Goal: Task Accomplishment & Management: Use online tool/utility

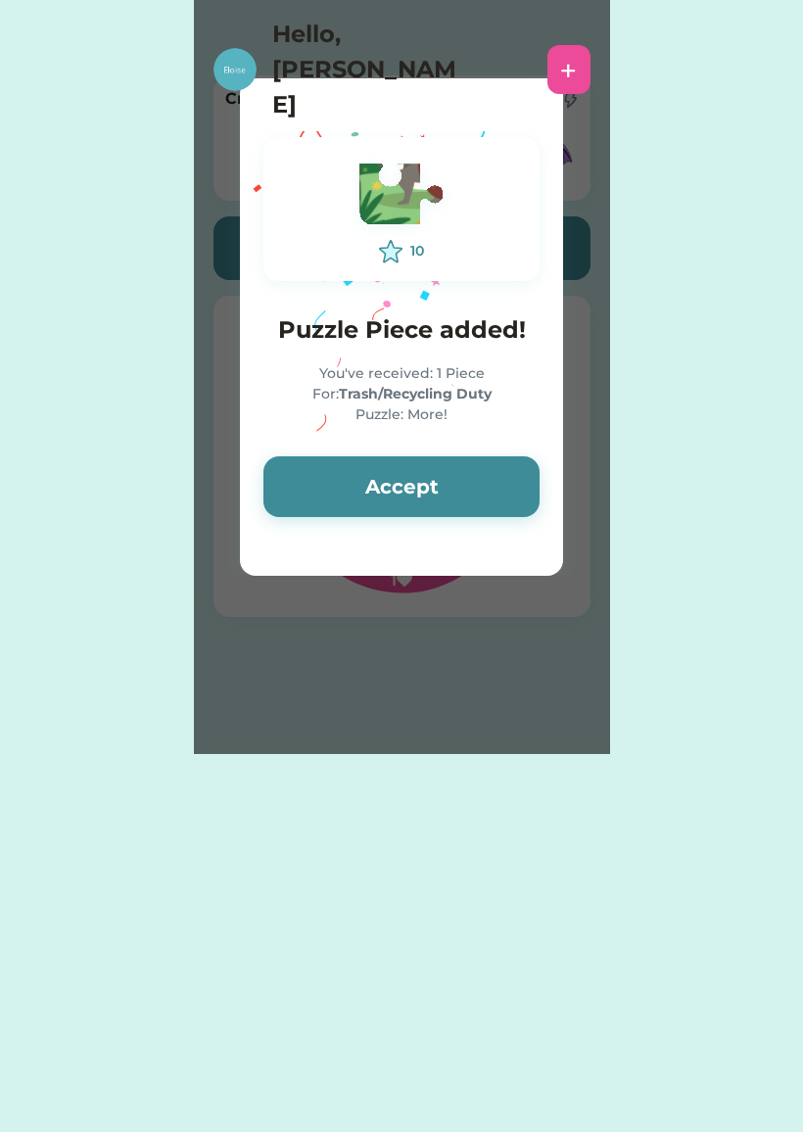
click at [292, 509] on button "Accept" at bounding box center [401, 486] width 276 height 61
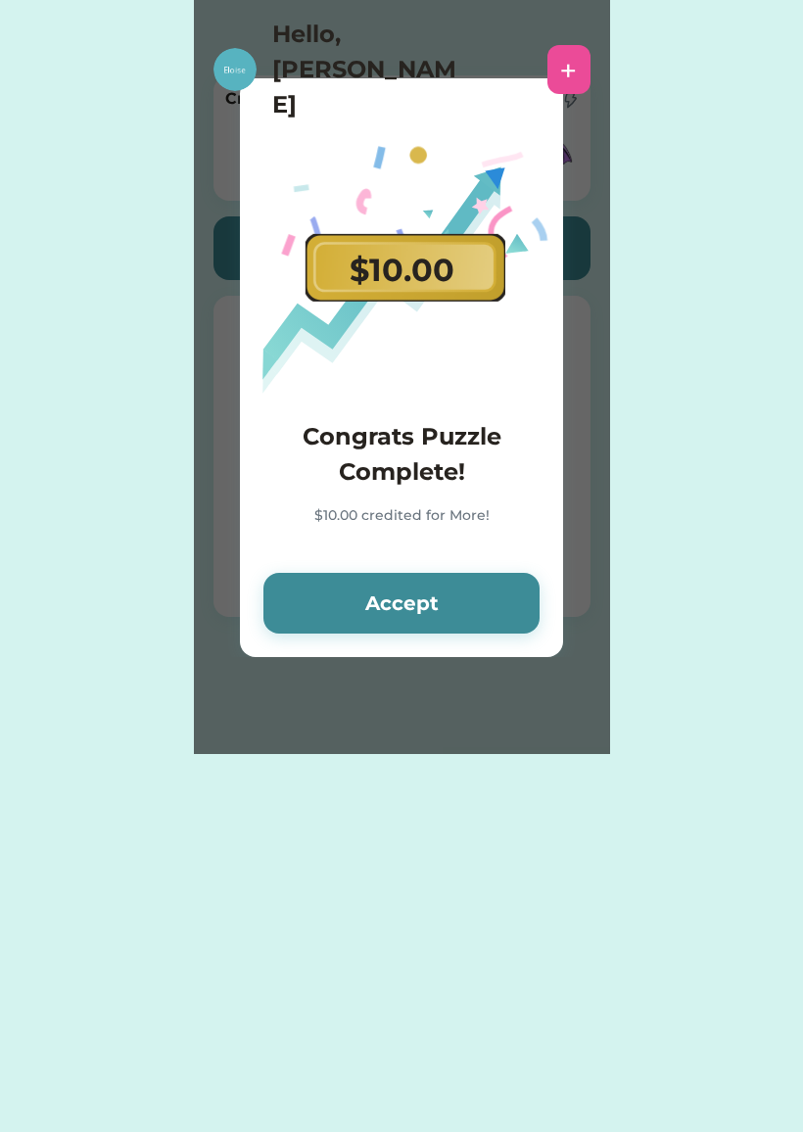
click at [442, 607] on button "Accept" at bounding box center [401, 603] width 276 height 61
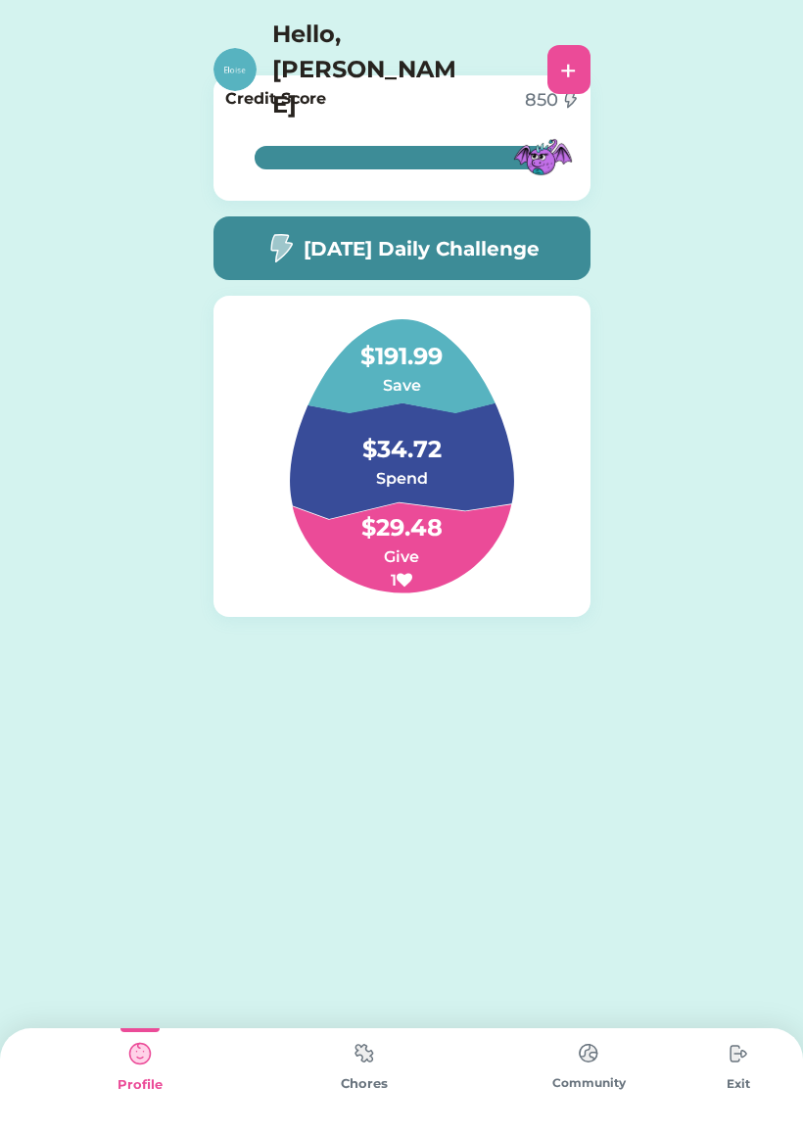
click at [383, 1050] on img at bounding box center [364, 1053] width 39 height 38
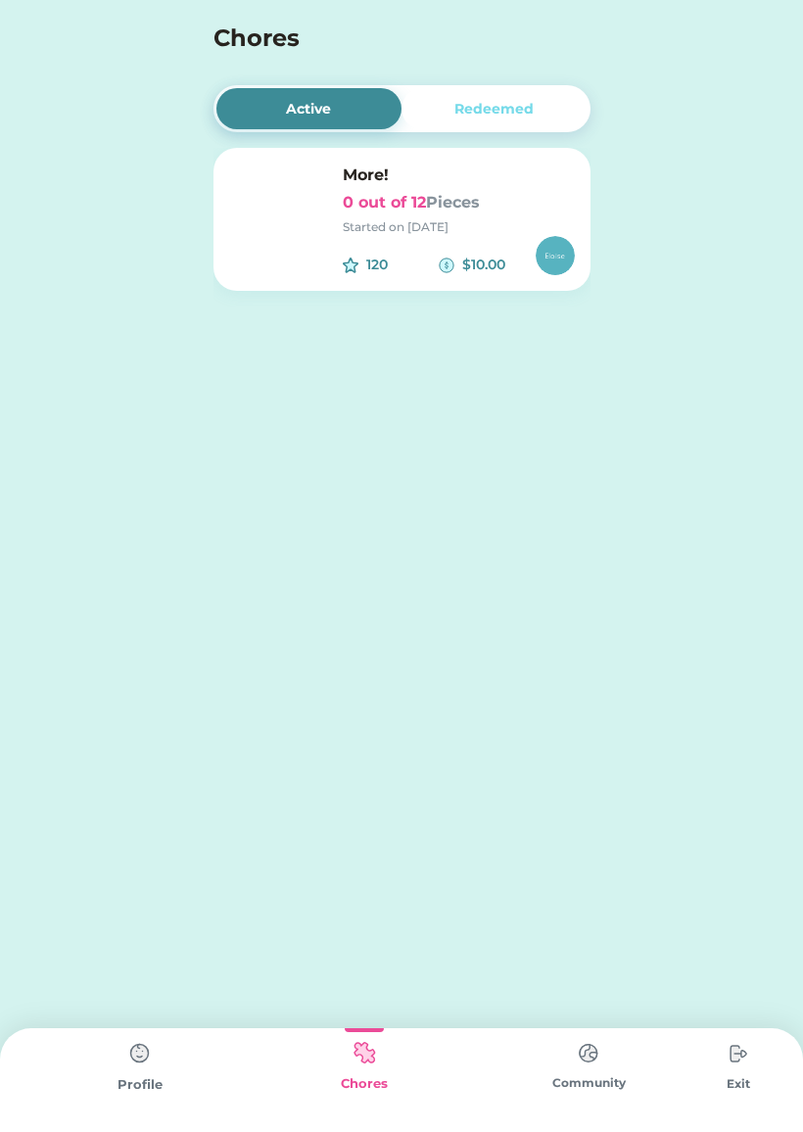
click at [472, 239] on div "120 $10.00" at bounding box center [459, 255] width 232 height 39
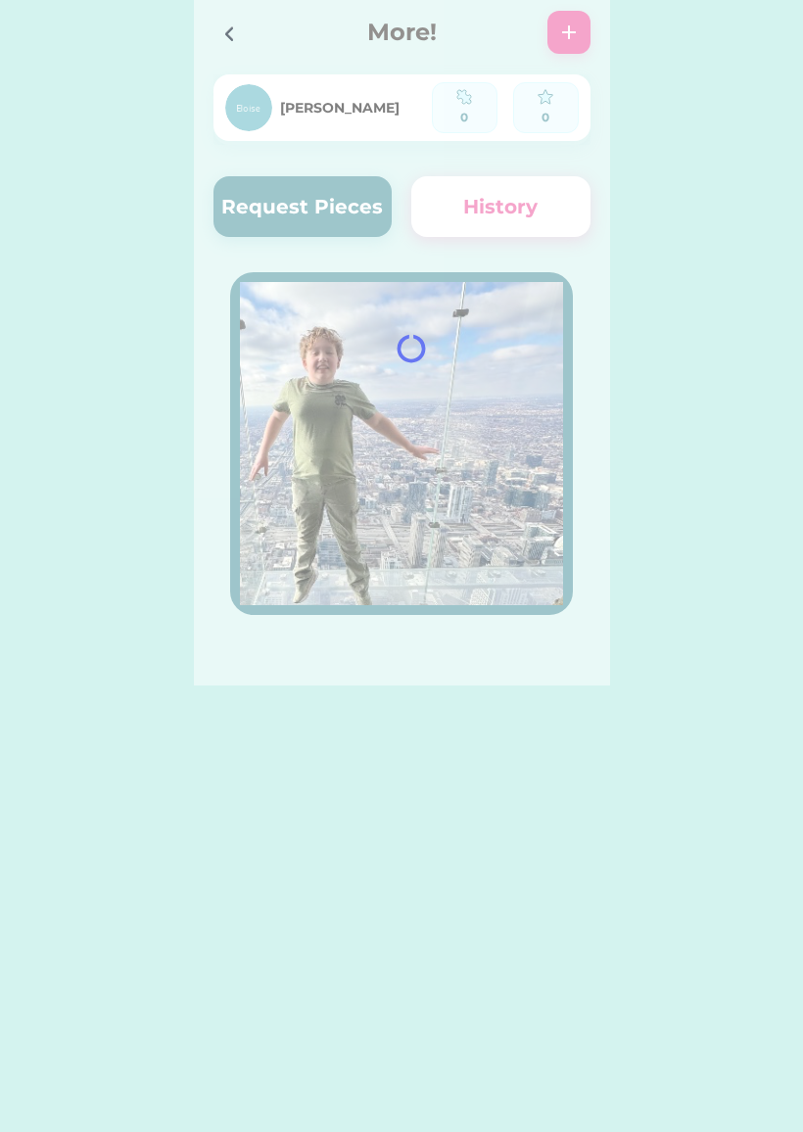
click at [359, 225] on div at bounding box center [402, 342] width 416 height 685
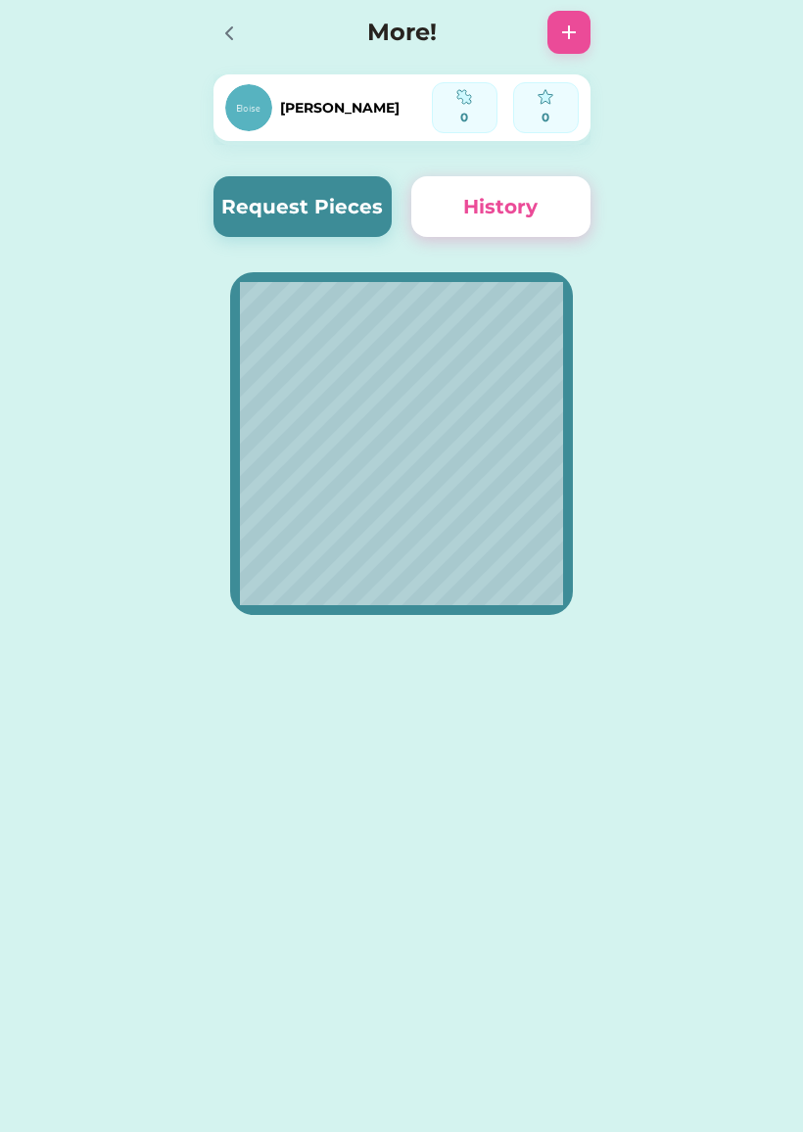
click at [354, 235] on button "Request Pieces" at bounding box center [302, 206] width 179 height 61
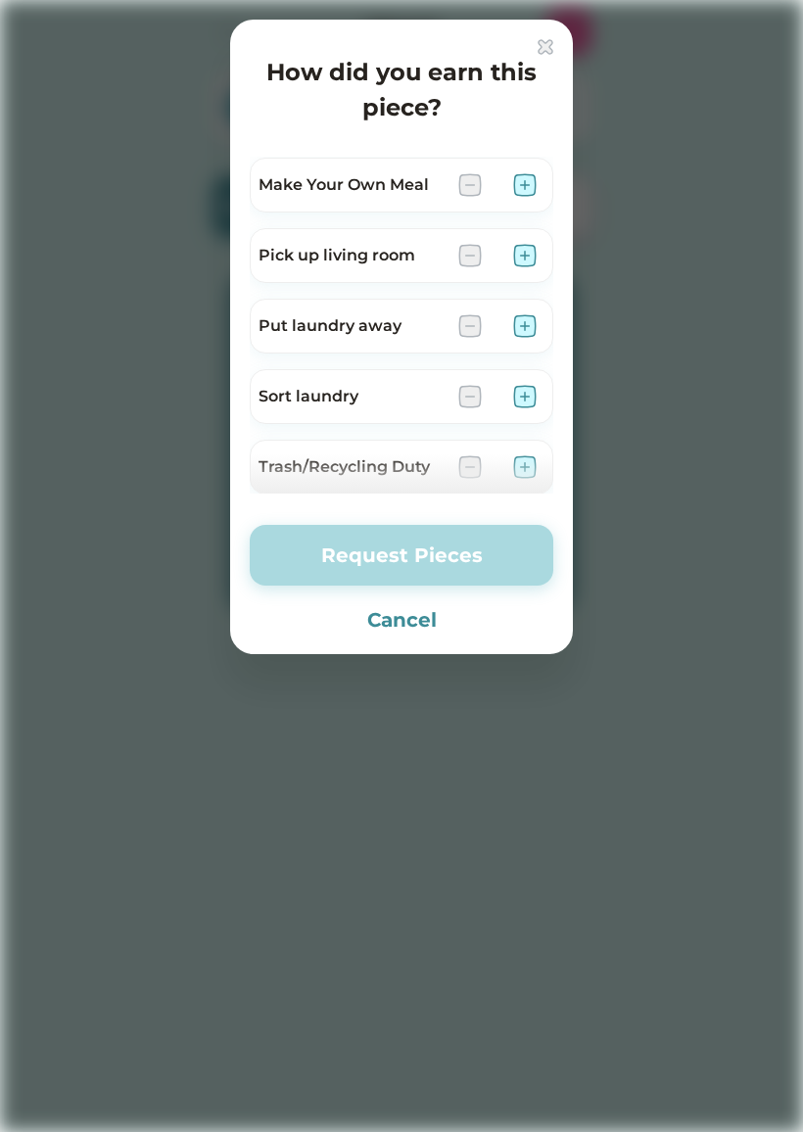
scroll to position [306, 0]
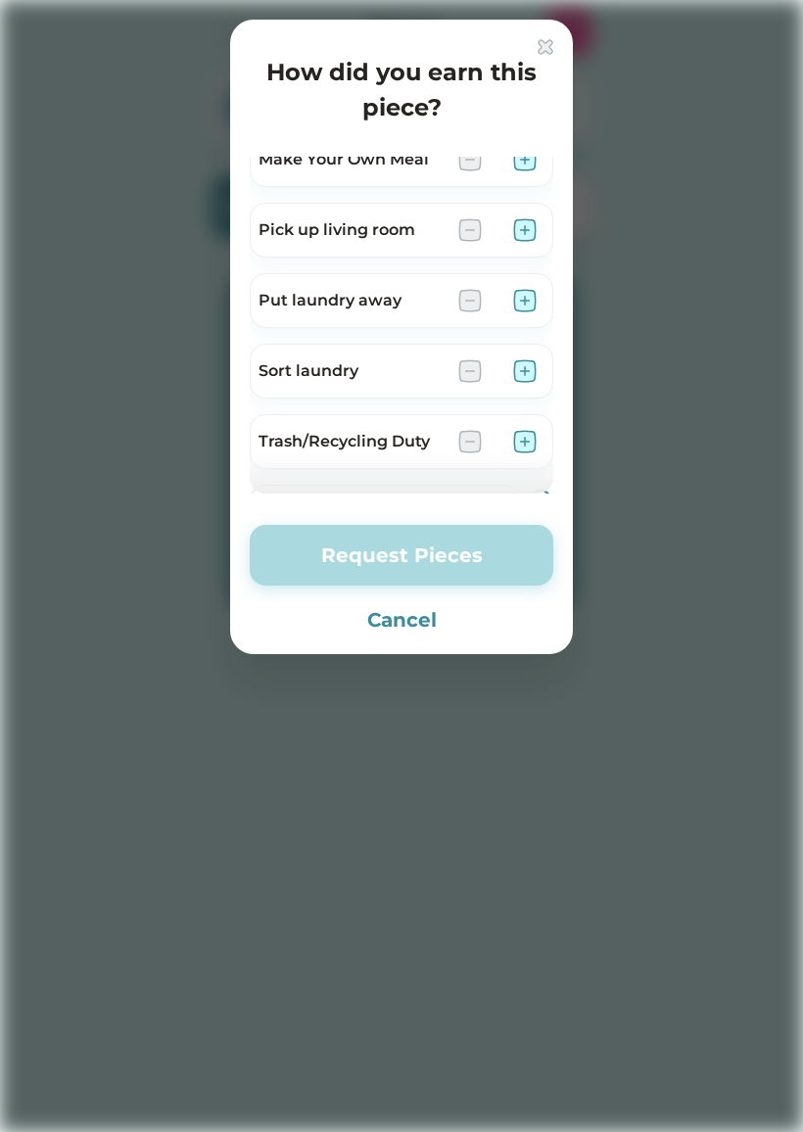
click at [529, 375] on img at bounding box center [524, 370] width 23 height 23
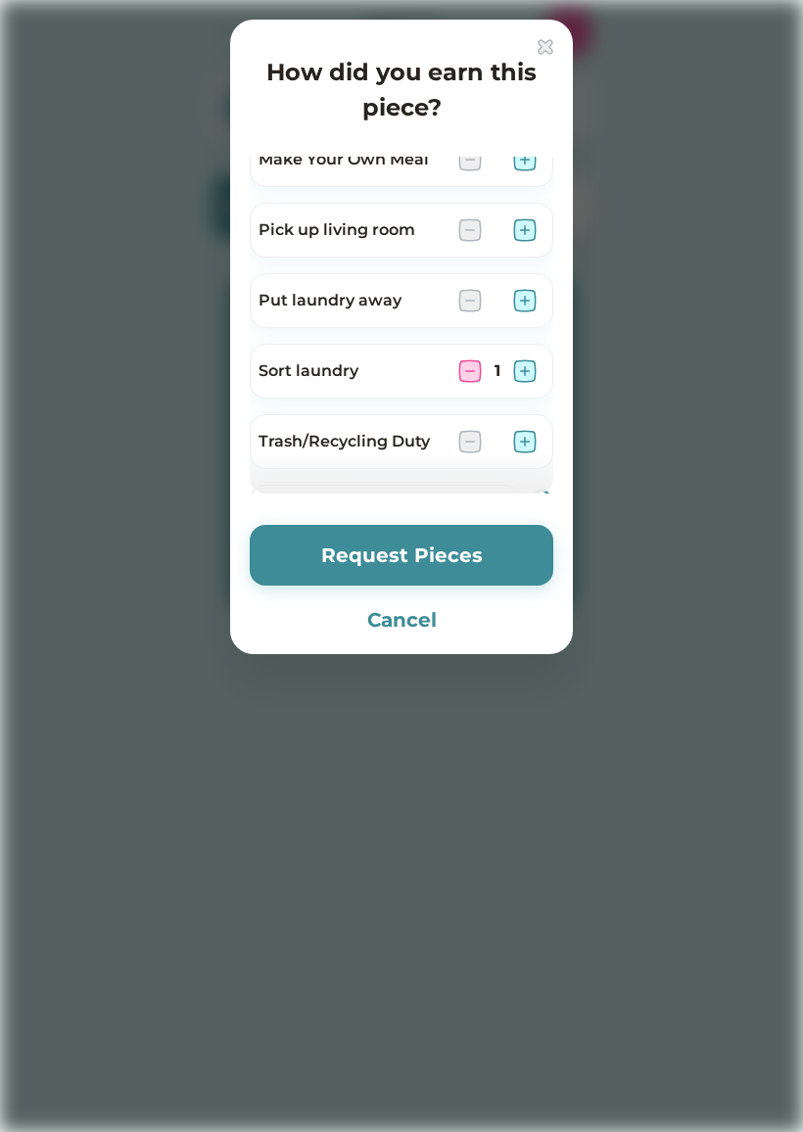
click at [466, 560] on button "Request Pieces" at bounding box center [401, 555] width 303 height 61
